Goal: Navigation & Orientation: Understand site structure

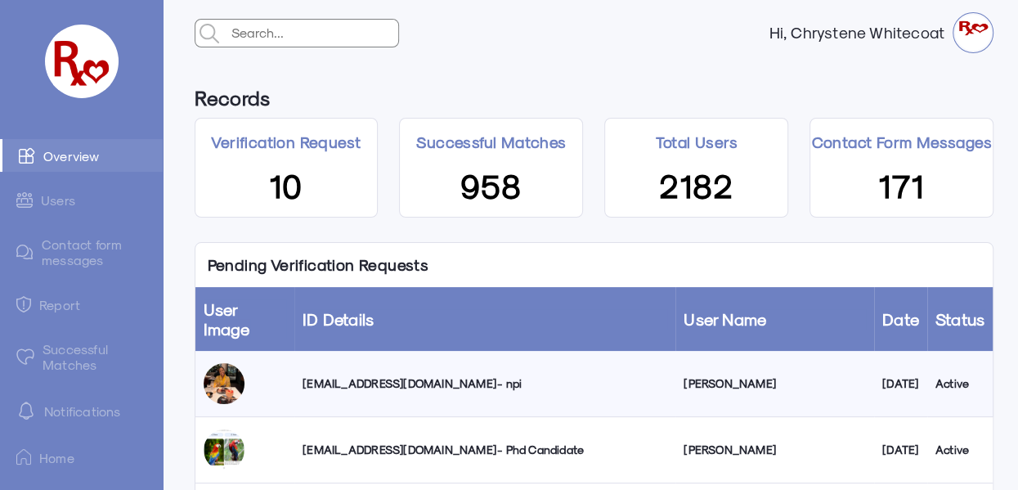
click at [62, 355] on link "Successful Matches" at bounding box center [81, 356] width 163 height 47
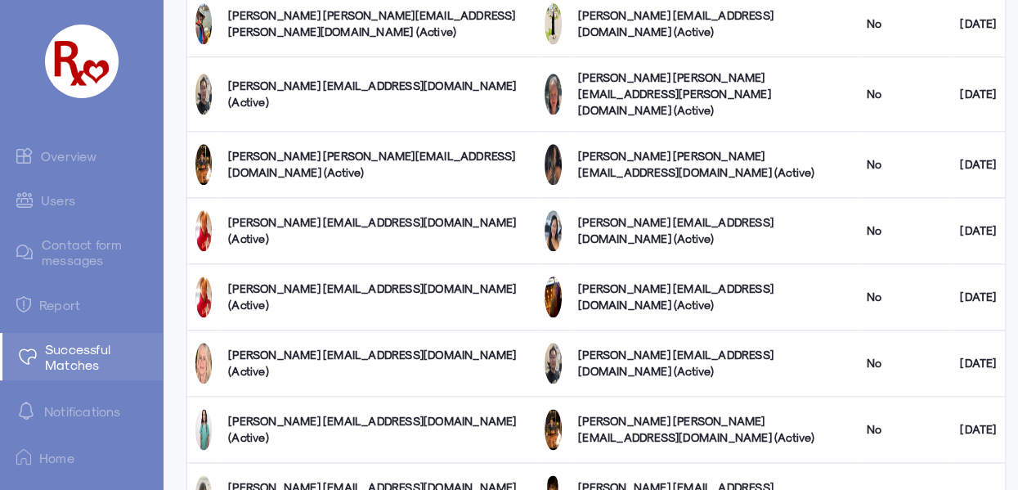
scroll to position [1076, 0]
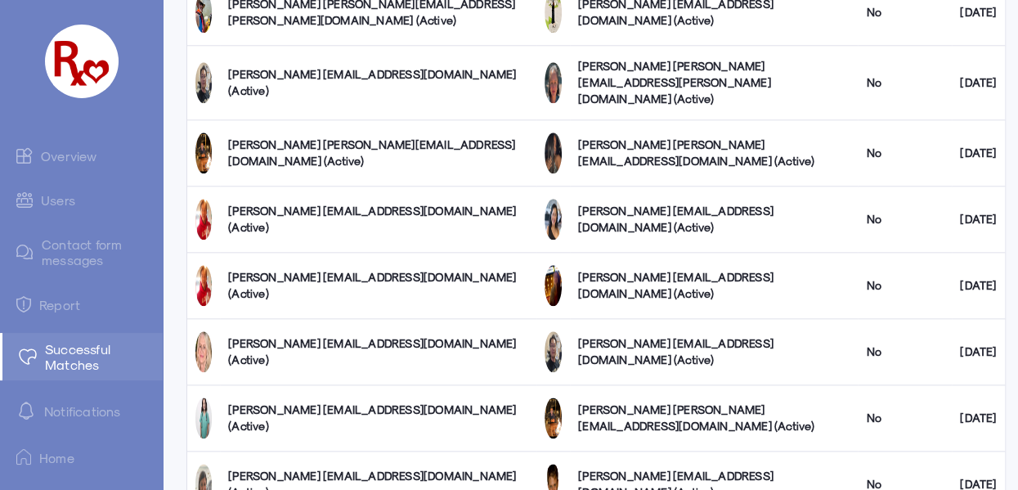
click at [62, 202] on link "Users" at bounding box center [81, 200] width 163 height 32
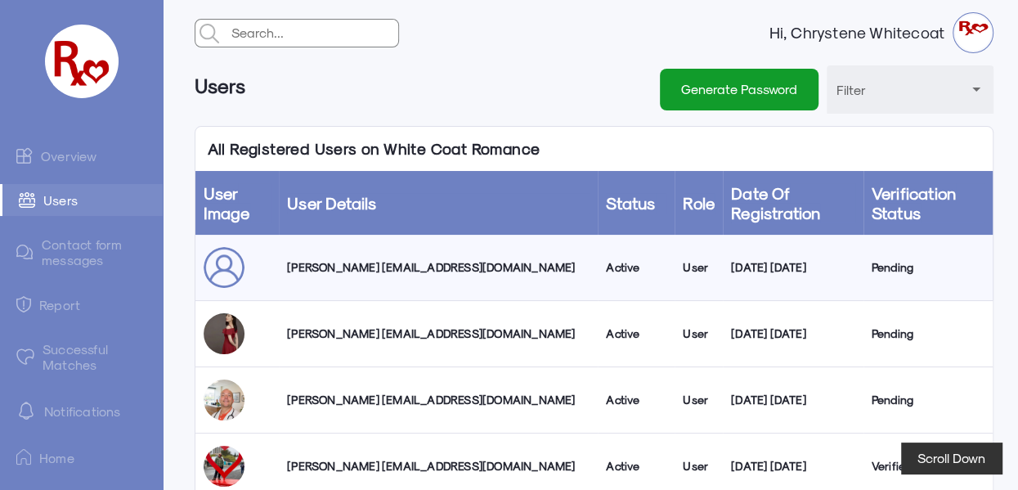
click at [66, 159] on link "Overview" at bounding box center [81, 155] width 163 height 33
